Goal: Task Accomplishment & Management: Manage account settings

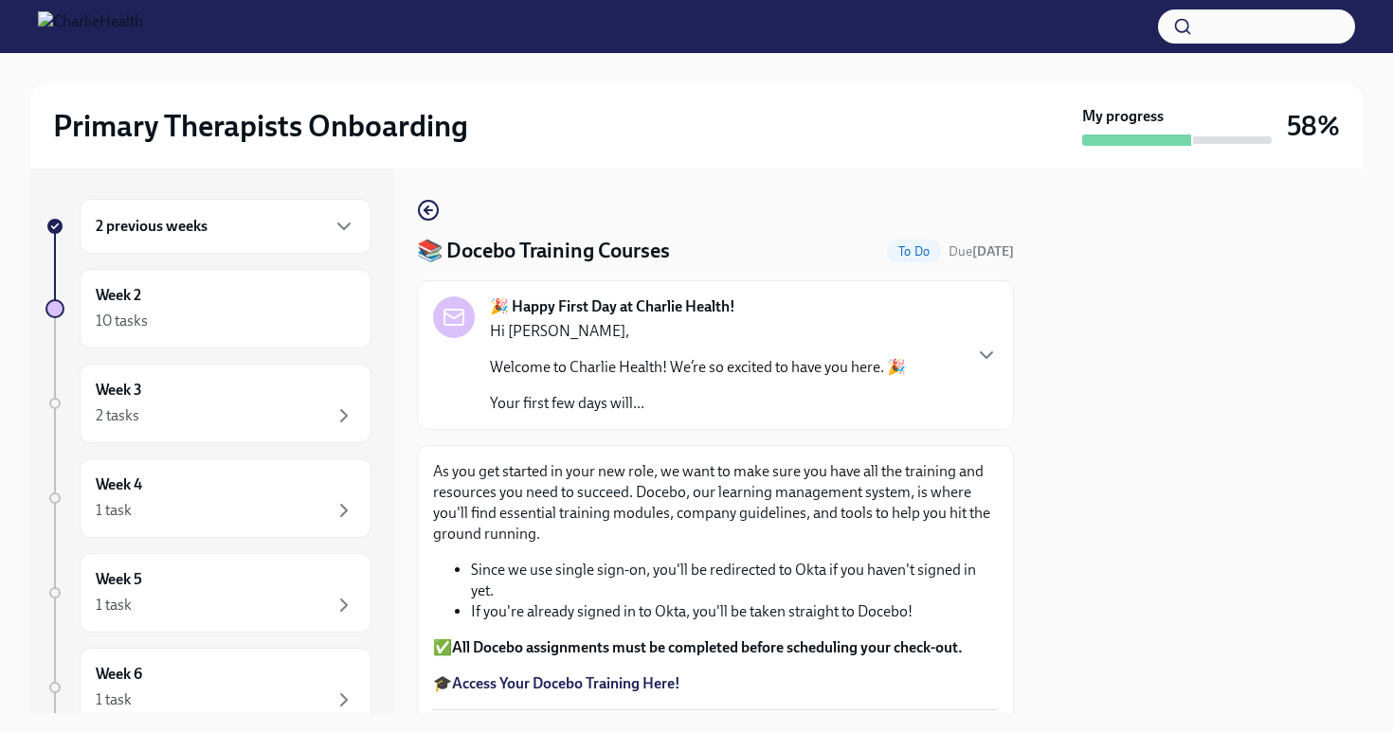
click at [431, 197] on div "📚 Docebo Training Courses To Do Due [DATE] 🎉 Happy First Day at Charlie Health!…" at bounding box center [715, 441] width 597 height 545
click at [435, 205] on circle "button" at bounding box center [428, 210] width 19 height 19
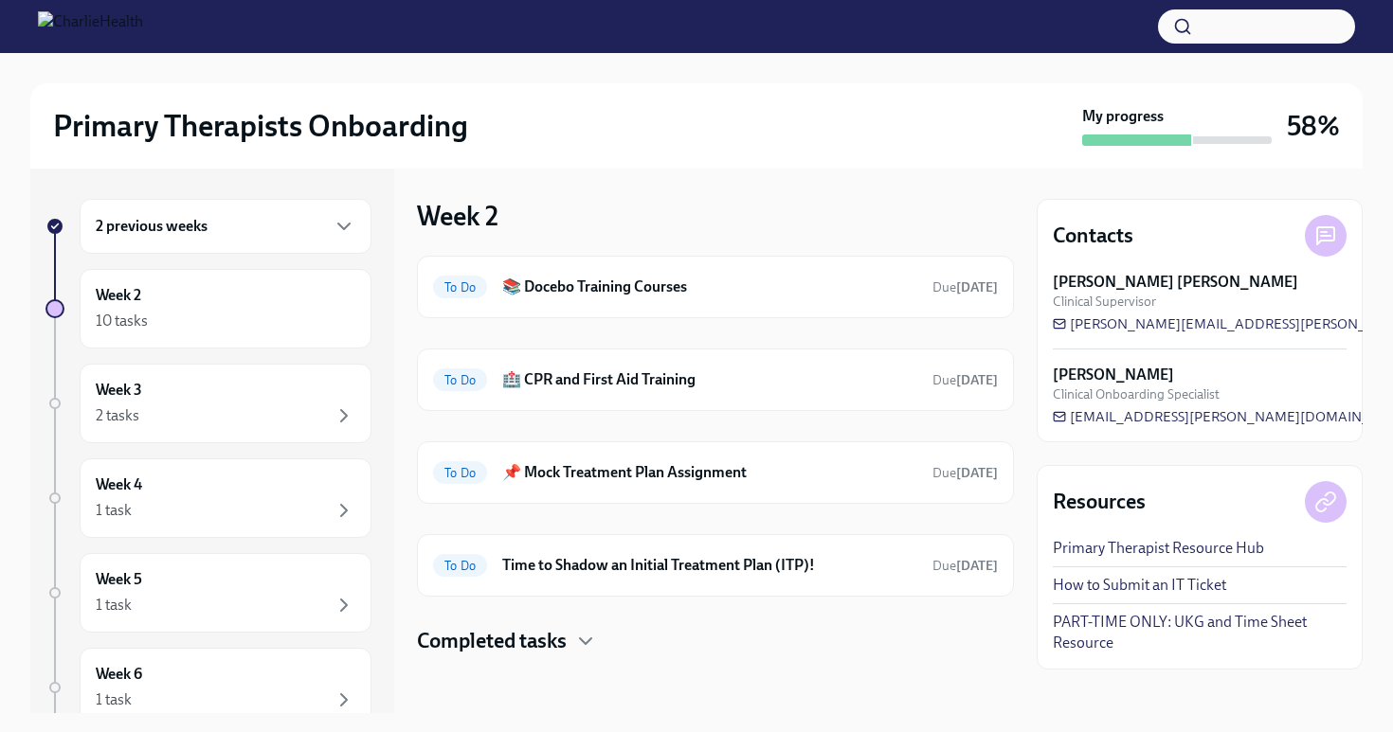
click at [258, 213] on div "2 previous weeks" at bounding box center [226, 226] width 292 height 55
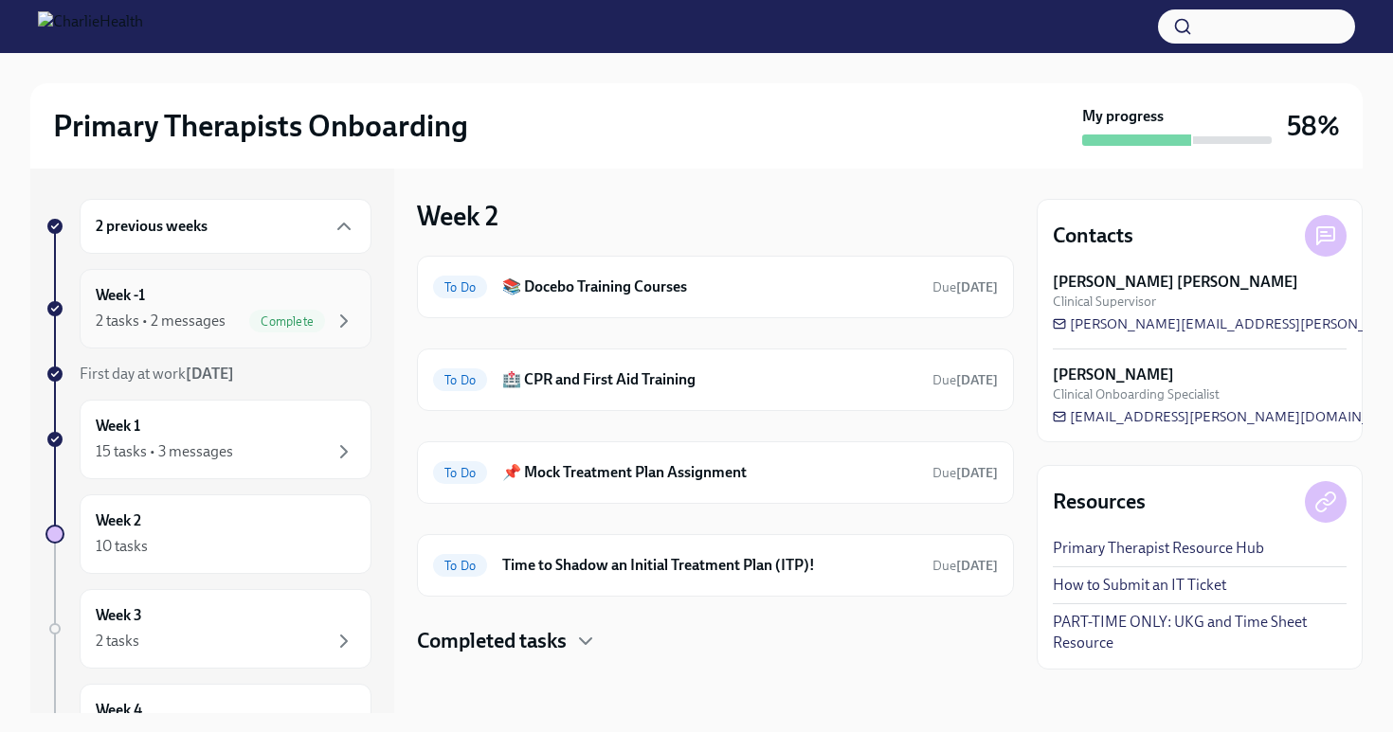
click at [242, 312] on div "2 tasks • 2 messages Complete" at bounding box center [226, 321] width 260 height 23
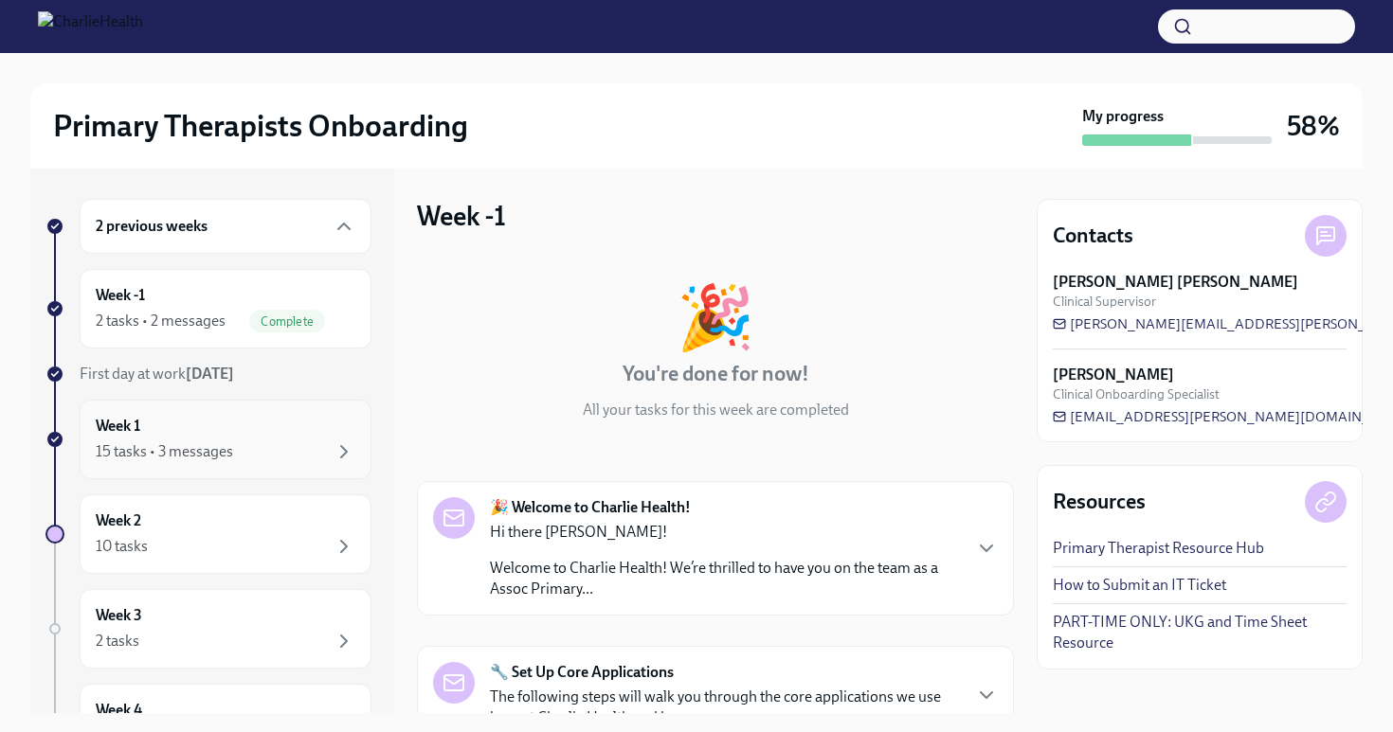
click at [236, 437] on div "Week 1 15 tasks • 3 messages" at bounding box center [226, 439] width 260 height 47
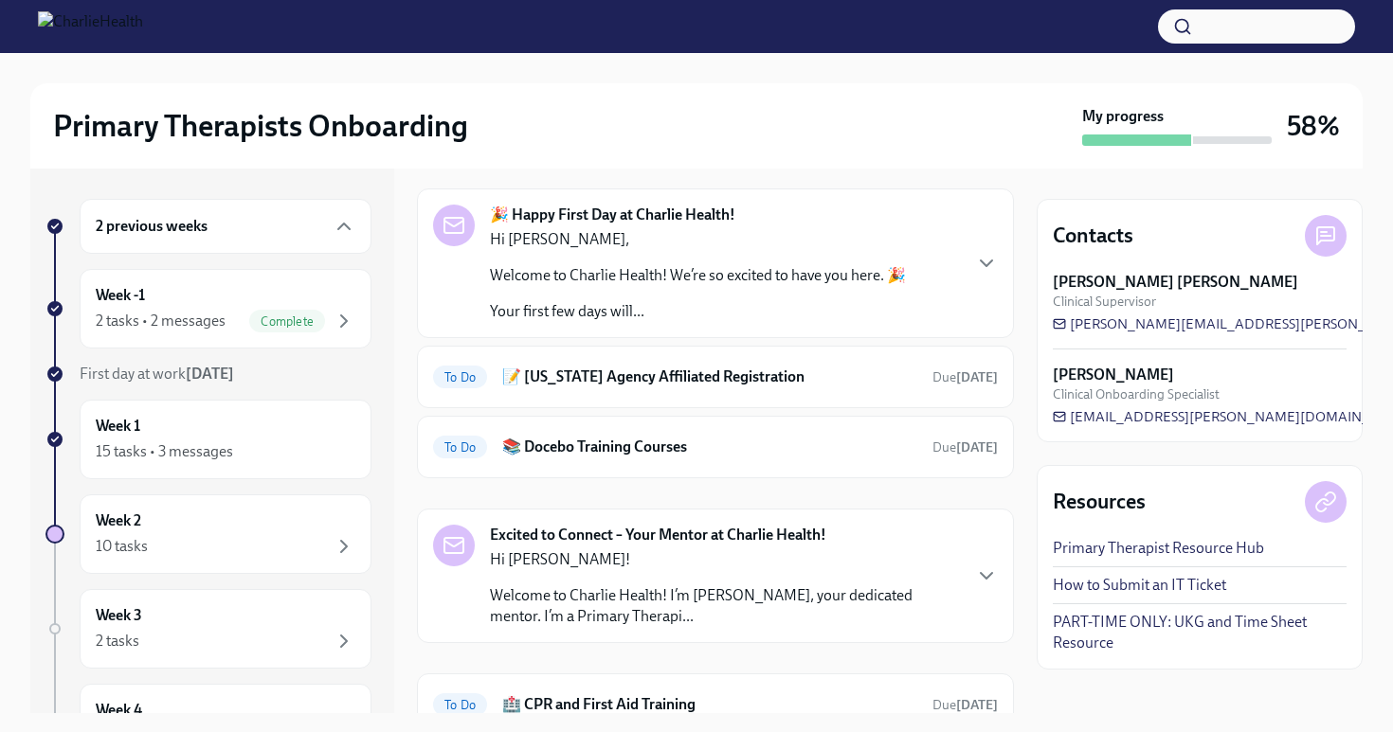
scroll to position [82, 0]
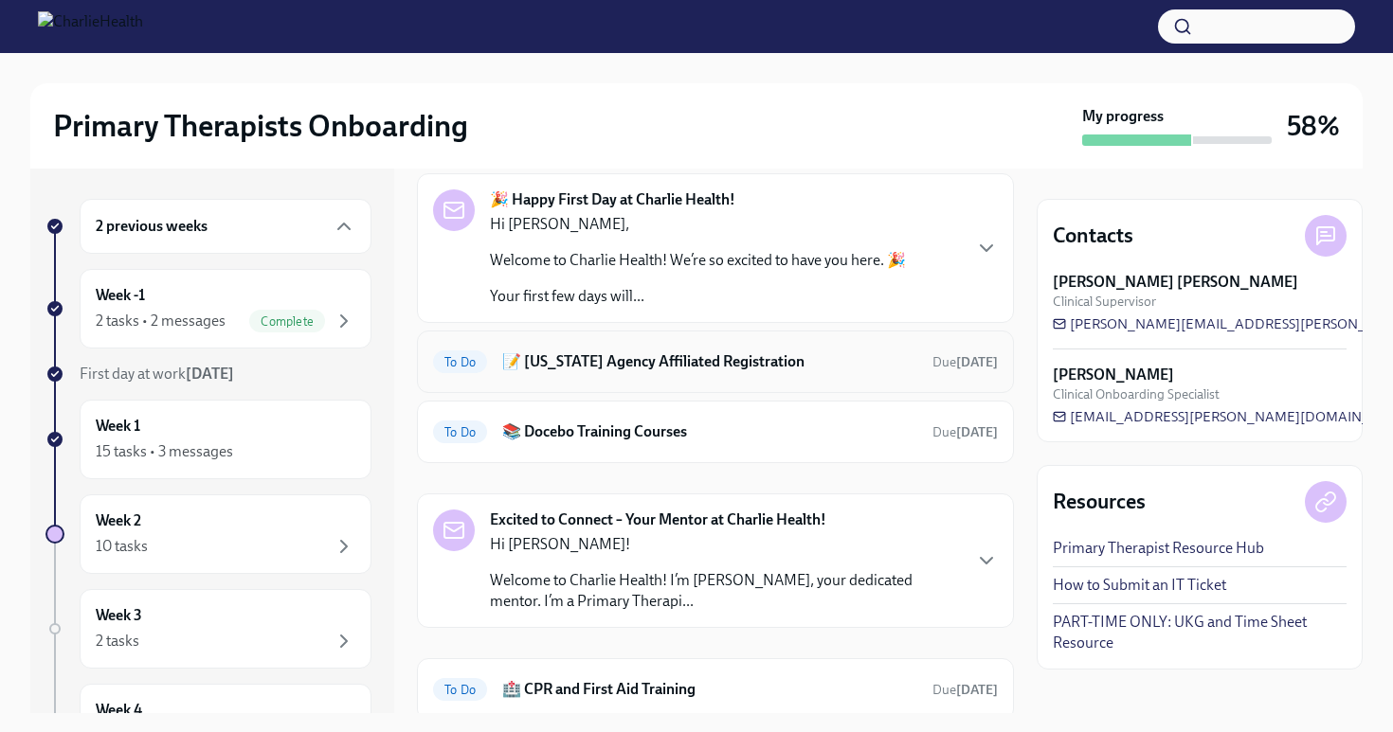
click at [884, 382] on div "To Do 📝 [US_STATE] Agency Affiliated Registration Due [DATE]" at bounding box center [715, 362] width 597 height 63
click at [711, 365] on h6 "📝 [US_STATE] Agency Affiliated Registration" at bounding box center [709, 362] width 415 height 21
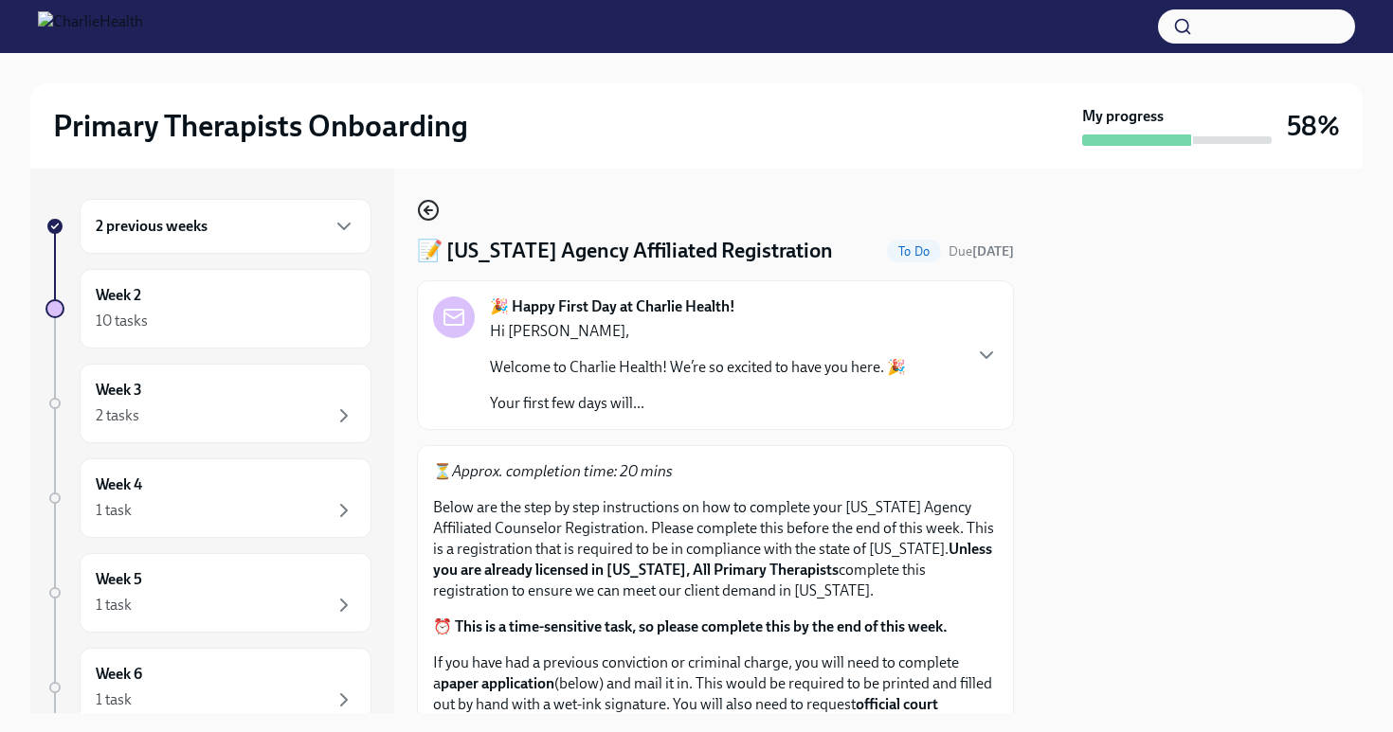
click at [425, 215] on icon "button" at bounding box center [428, 210] width 23 height 23
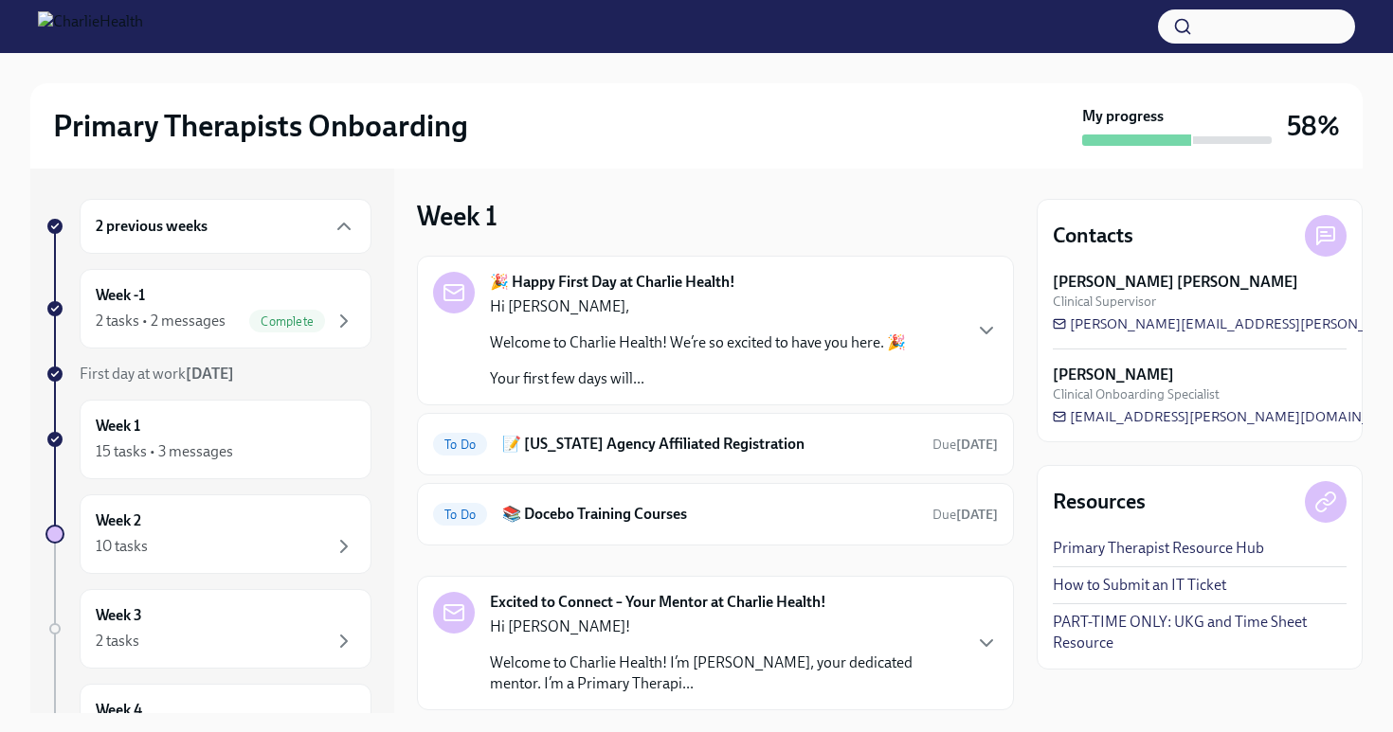
click at [1021, 434] on div "2 previous weeks Week -1 2 tasks • 2 messages Complete First day at work [DATE]…" at bounding box center [696, 441] width 1332 height 545
click at [158, 452] on div "15 tasks • 3 messages" at bounding box center [164, 452] width 137 height 21
